Goal: Transaction & Acquisition: Subscribe to service/newsletter

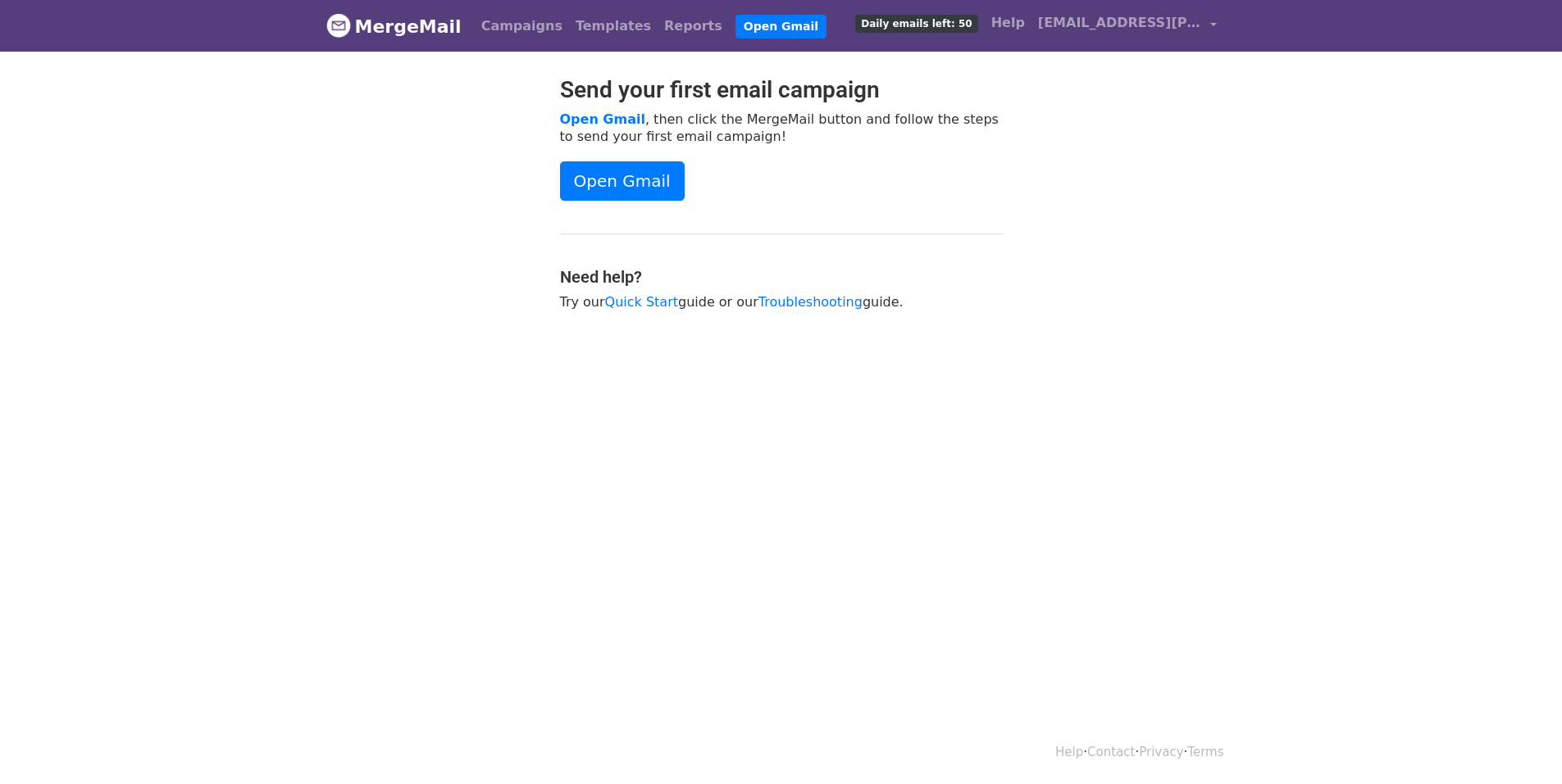
click at [589, 159] on div "Send your first email campaign Open Gmail , then click the MergeMail button and…" at bounding box center [781, 201] width 467 height 250
click at [589, 162] on link "Open Gmail" at bounding box center [622, 181] width 125 height 40
click at [1118, 24] on span "[EMAIL_ADDRESS][PERSON_NAME][DOMAIN_NAME]" at bounding box center [1120, 23] width 164 height 19
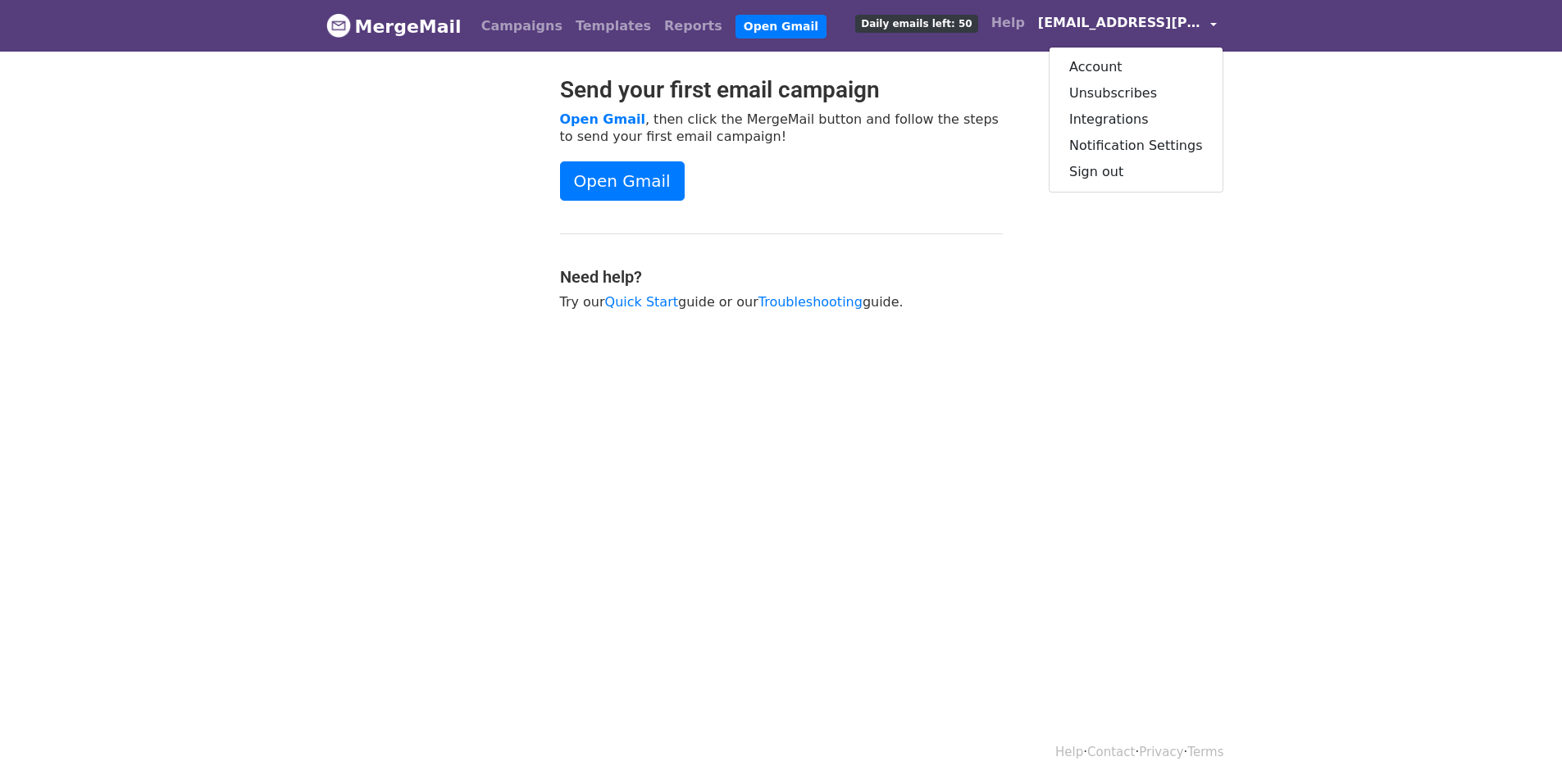
click at [1118, 24] on span "[EMAIL_ADDRESS][PERSON_NAME][DOMAIN_NAME]" at bounding box center [1120, 23] width 164 height 19
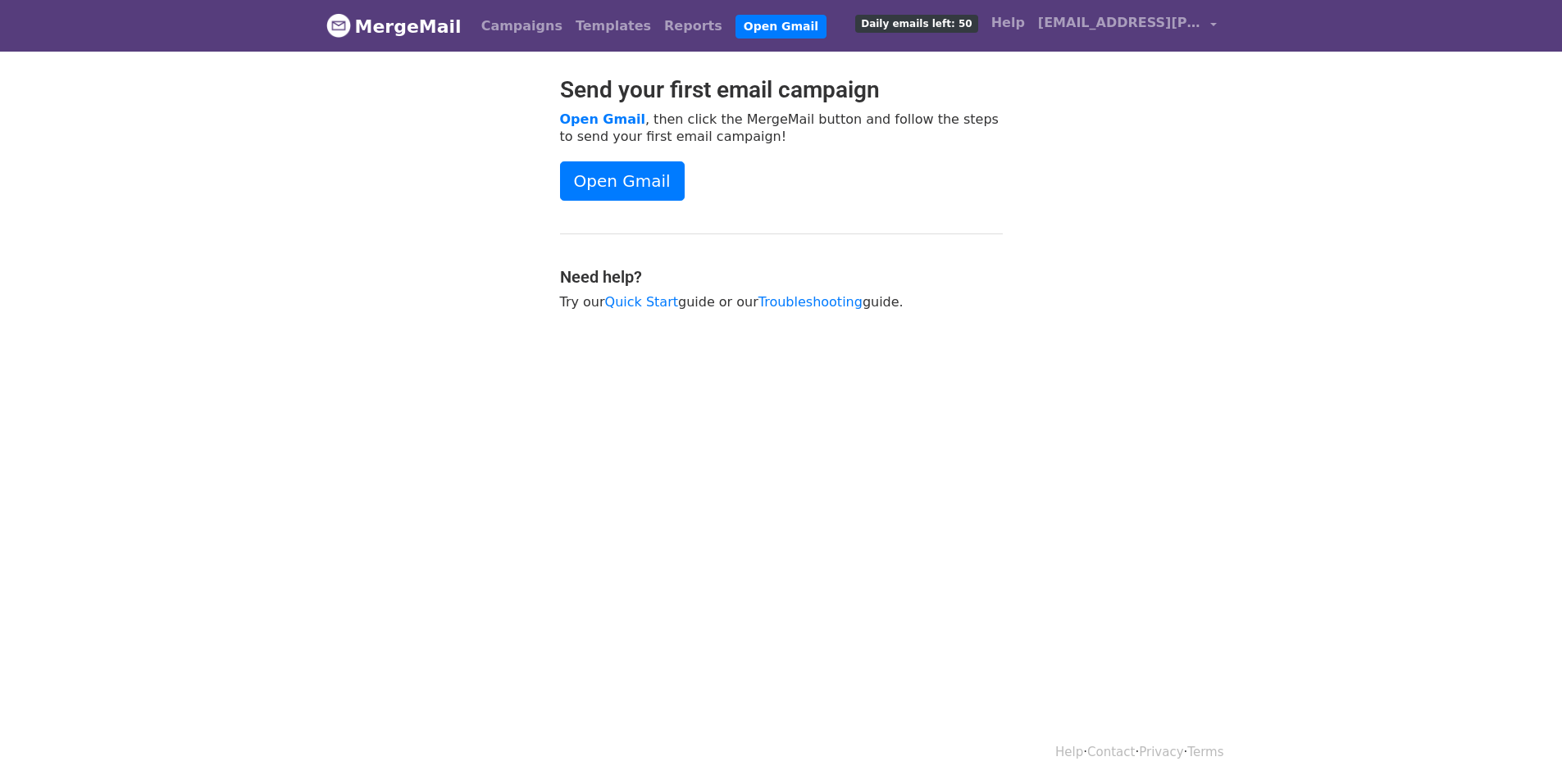
click at [939, 25] on span "Daily emails left: 50" at bounding box center [916, 23] width 122 height 18
